Goal: Find specific page/section: Find specific page/section

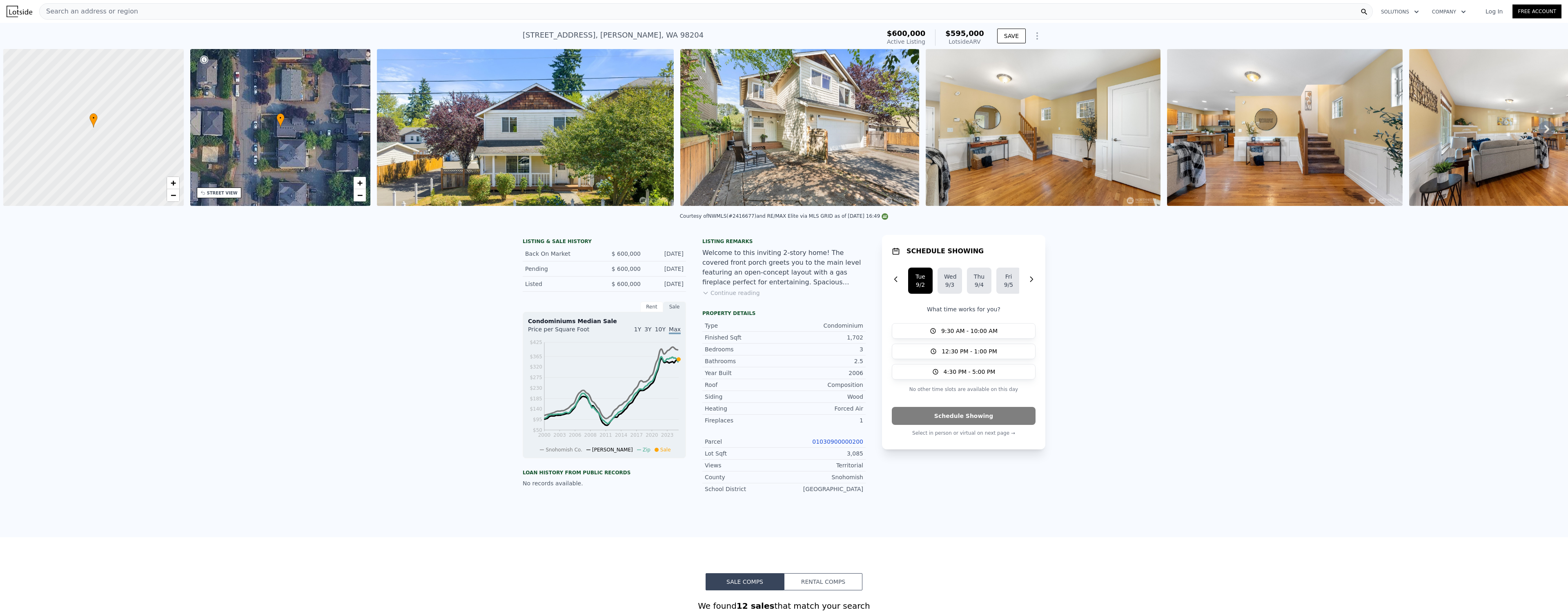
scroll to position [0, 3]
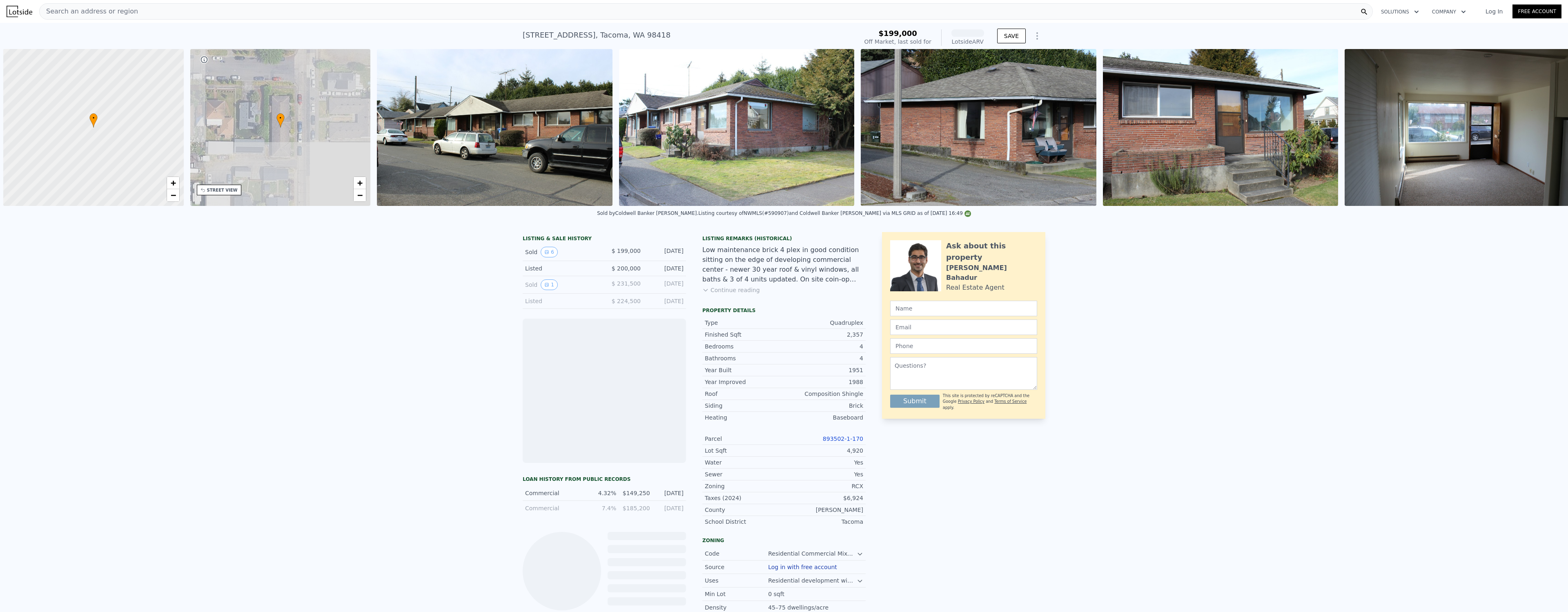
scroll to position [0, 3]
